Goal: Book appointment/travel/reservation

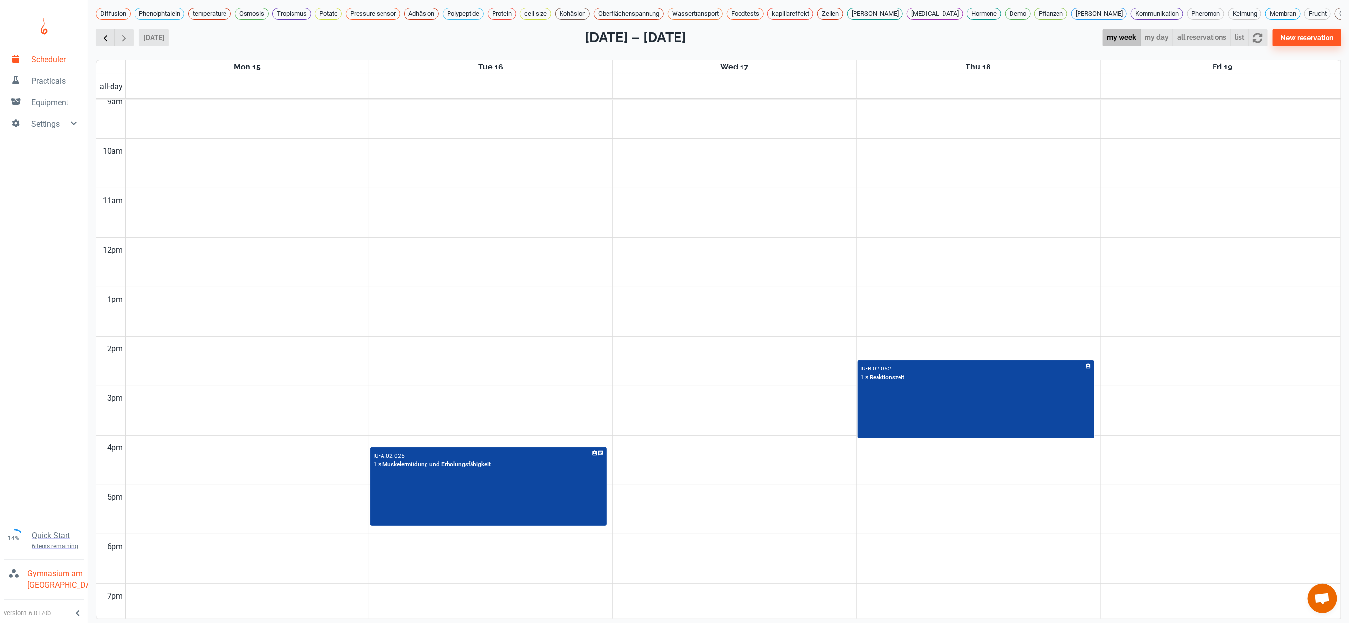
click at [97, 47] on button "button" at bounding box center [105, 38] width 19 height 18
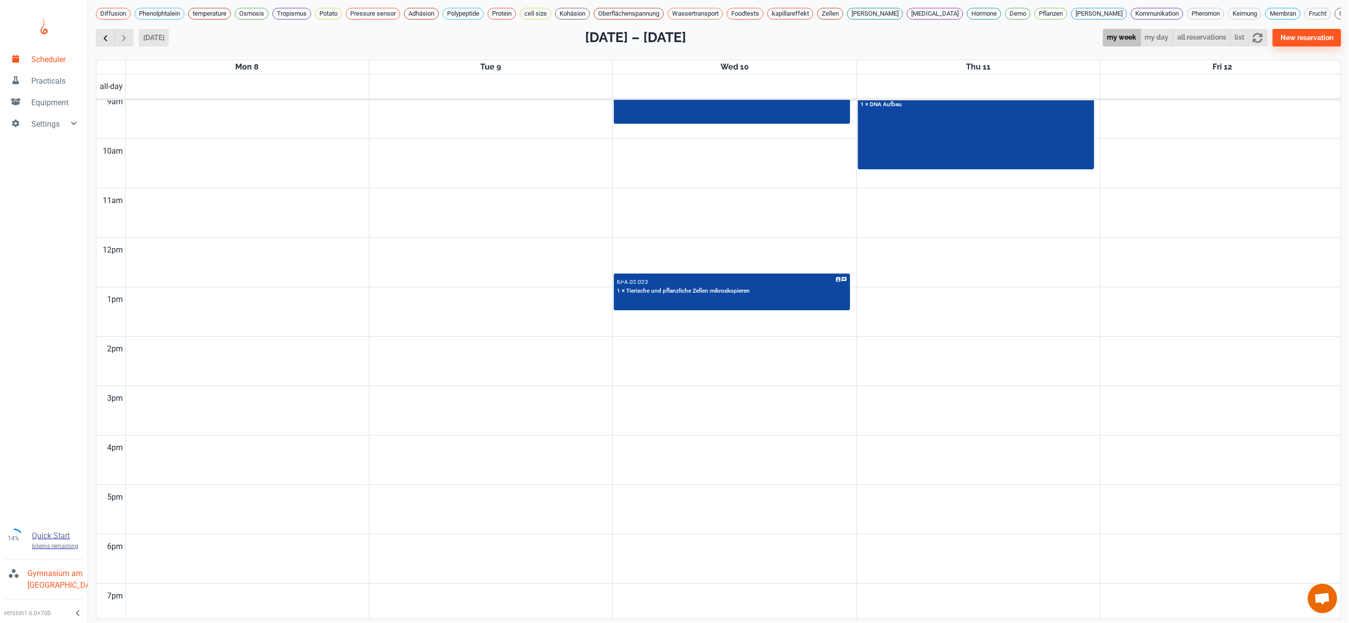
scroll to position [398, 0]
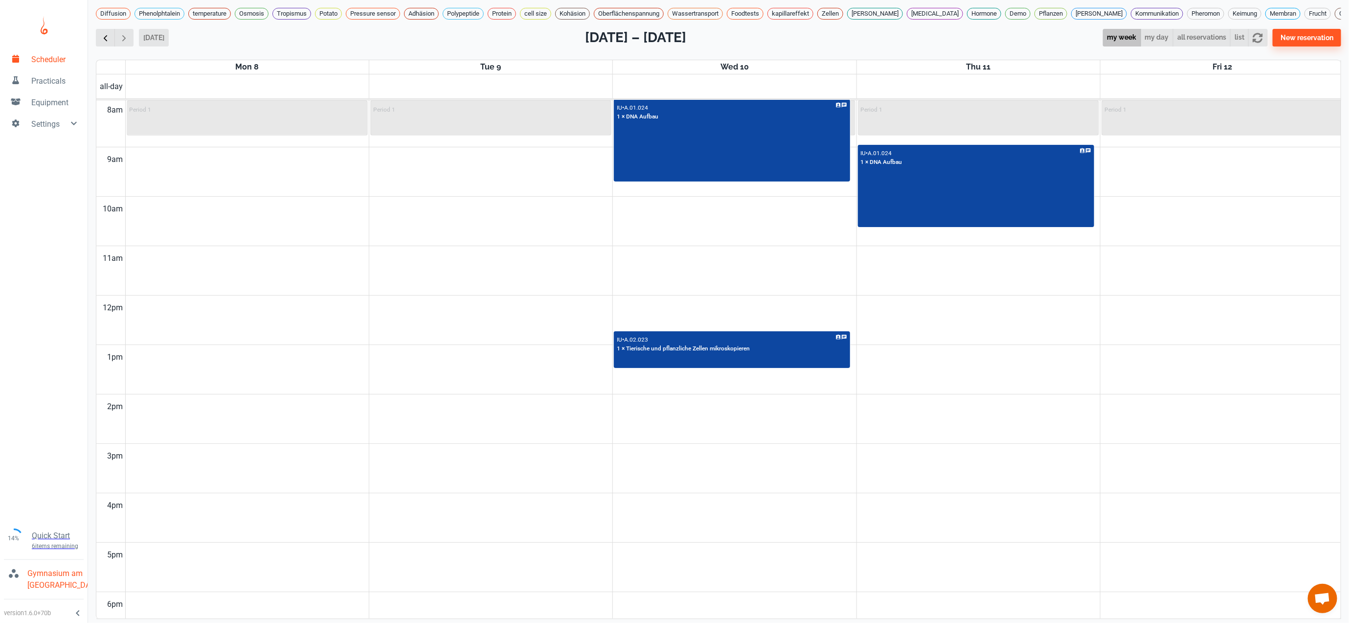
click at [98, 47] on button "button" at bounding box center [105, 38] width 19 height 18
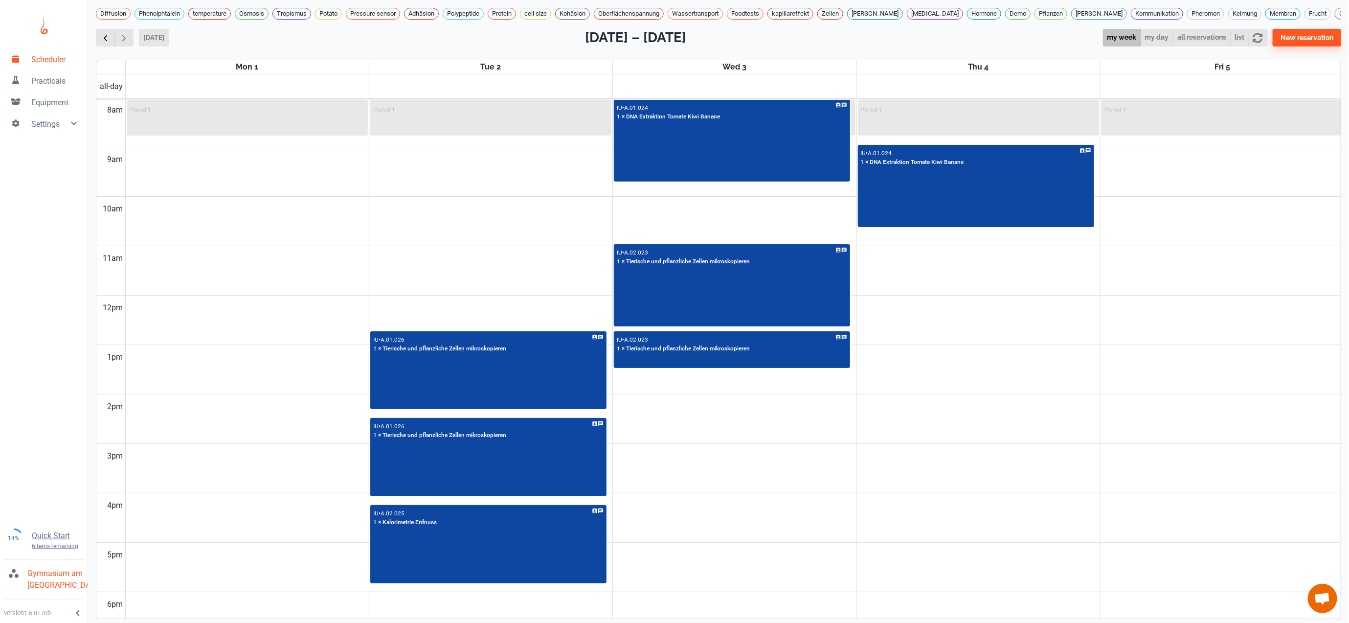
click at [98, 47] on button "button" at bounding box center [105, 38] width 19 height 18
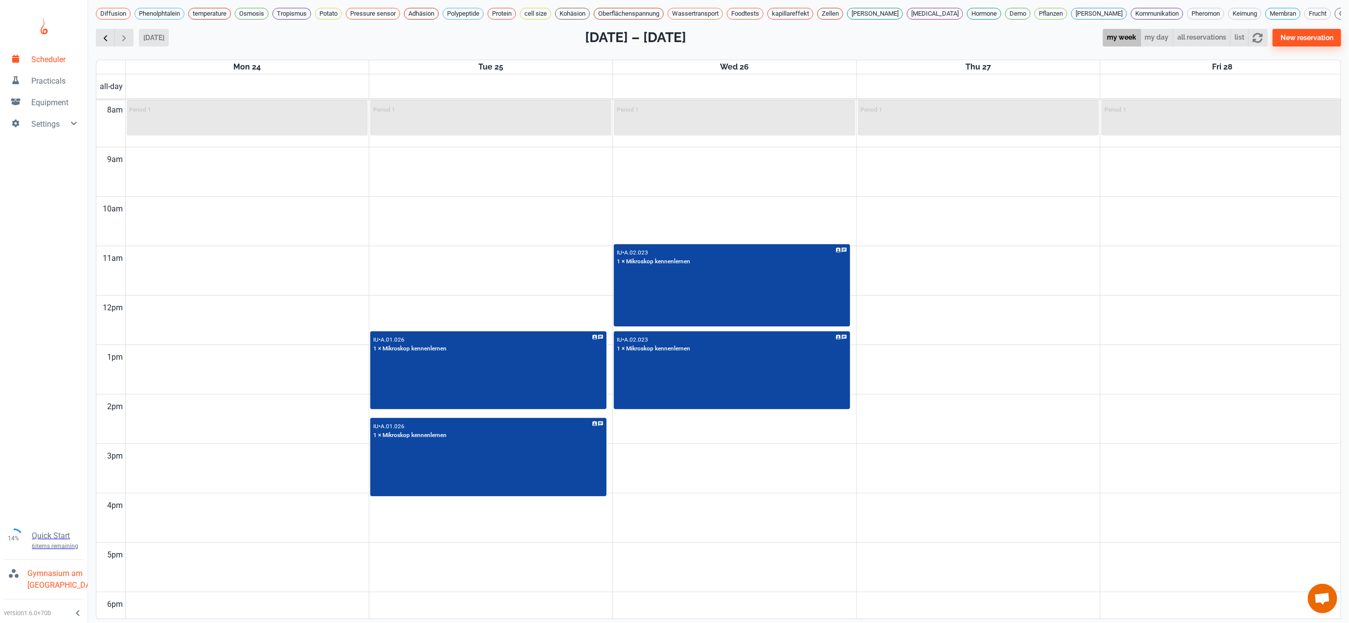
click at [98, 47] on button "button" at bounding box center [105, 38] width 19 height 18
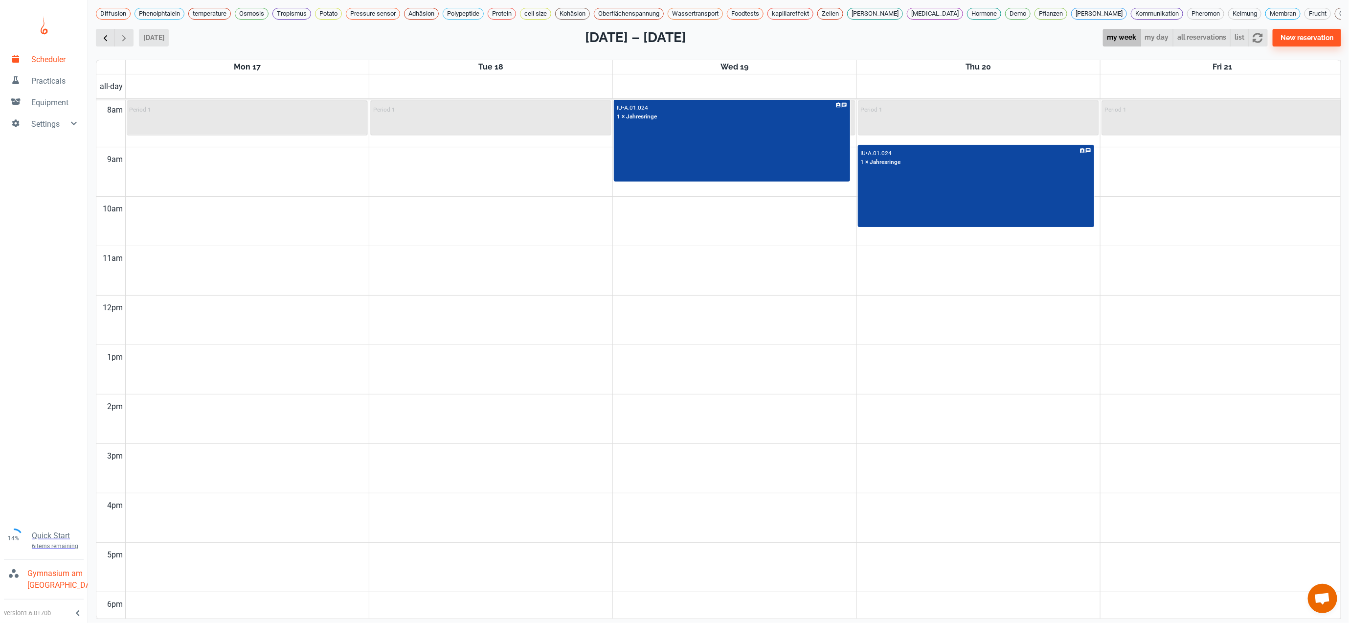
click at [98, 47] on button "button" at bounding box center [105, 38] width 19 height 18
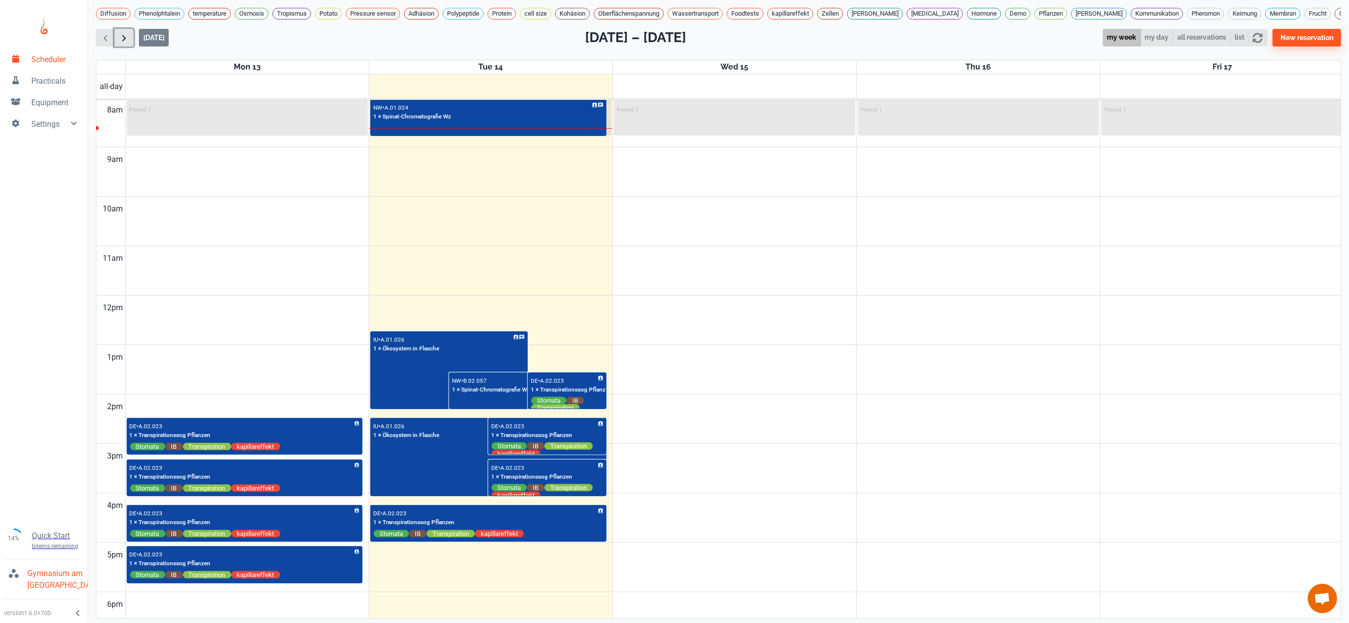
click at [122, 43] on span "button" at bounding box center [124, 38] width 10 height 10
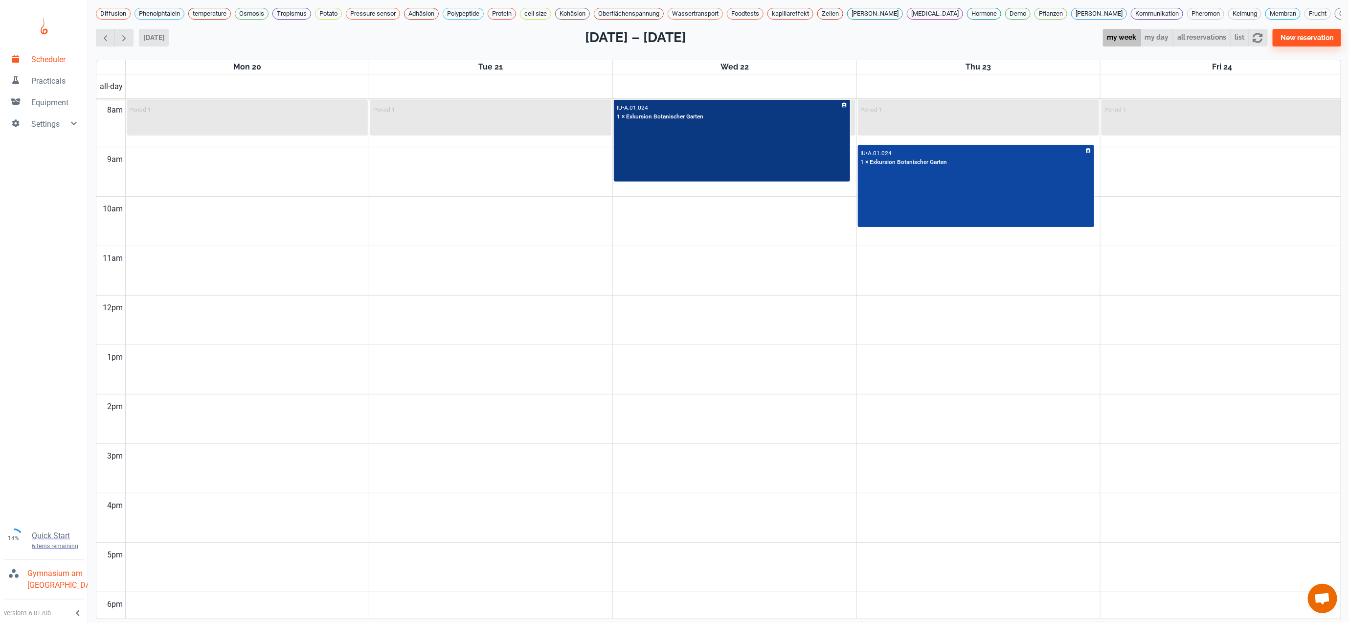
click at [686, 179] on div "IU • A.01.024 1 × Exkursion Botanischer Garten" at bounding box center [732, 140] width 234 height 81
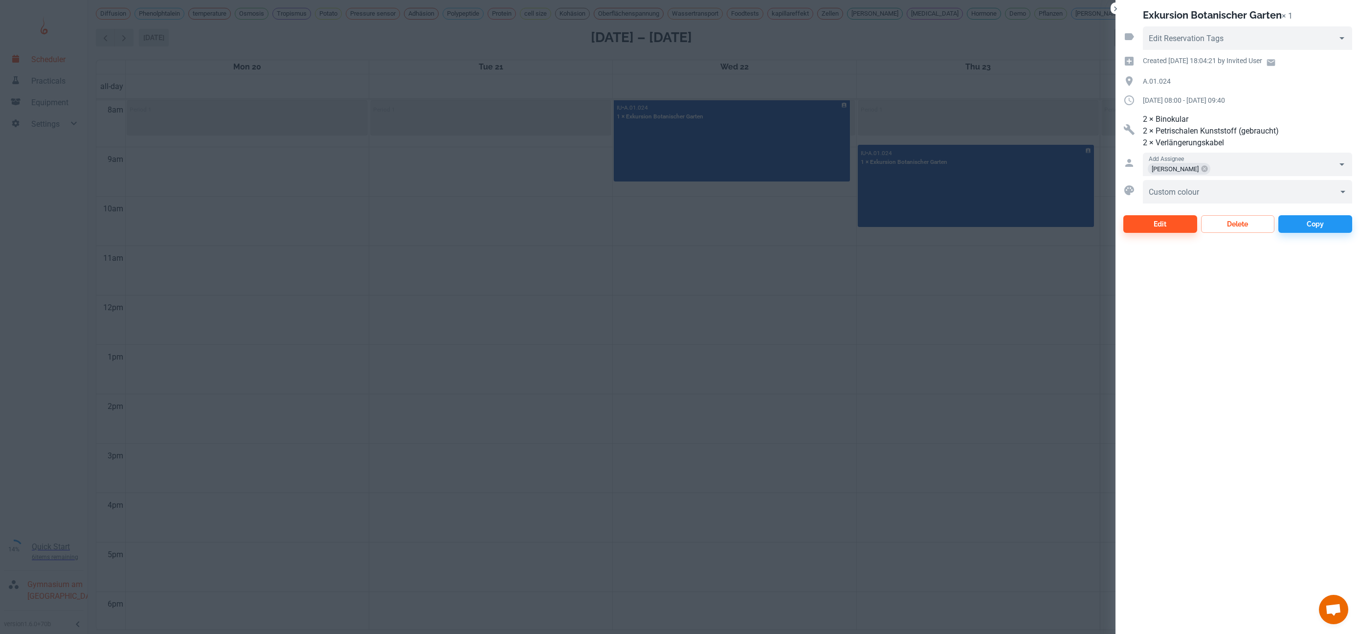
click at [641, 337] on div at bounding box center [680, 317] width 1360 height 634
